Goal: Information Seeking & Learning: Learn about a topic

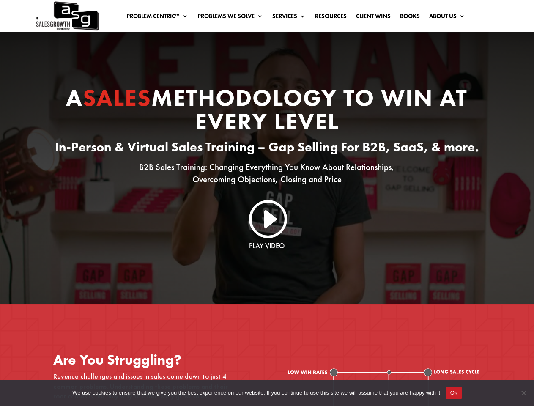
click at [152, 18] on link "Problem Centric™" at bounding box center [157, 17] width 62 height 9
click at [227, 18] on link "Problems We Solve" at bounding box center [230, 17] width 66 height 9
click at [454, 393] on button "Ok" at bounding box center [454, 392] width 16 height 13
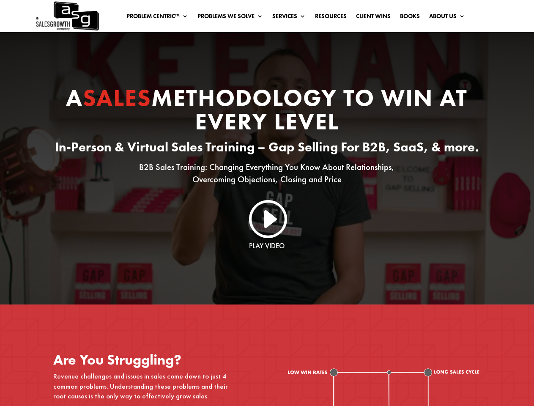
click at [523, 393] on span "Cookie Notice" at bounding box center [523, 393] width 8 height 8
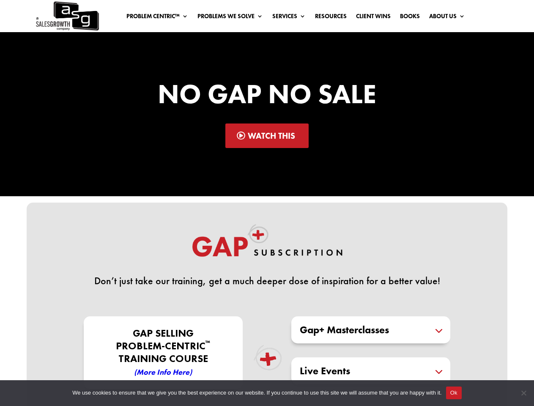
click at [267, 203] on div "Don’t just take our training, get a much deeper dose of inspiration for a bette…" at bounding box center [267, 323] width 481 height 240
click at [152, 18] on link "Problem Centric™" at bounding box center [157, 17] width 62 height 9
click at [227, 18] on link "Problems We Solve" at bounding box center [230, 17] width 66 height 9
click at [454, 393] on button "Ok" at bounding box center [454, 392] width 16 height 13
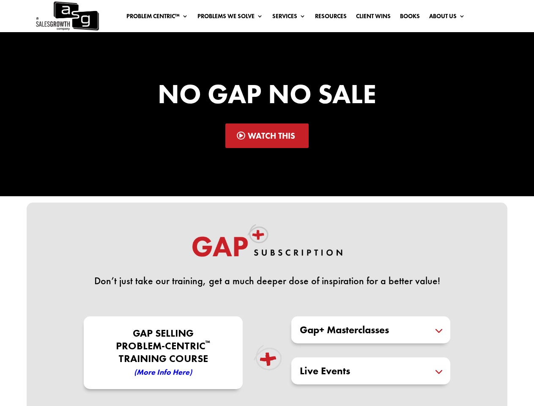
click at [523, 393] on span "Cookie Notice" at bounding box center [523, 393] width 8 height 8
